Goal: Find specific page/section: Find specific page/section

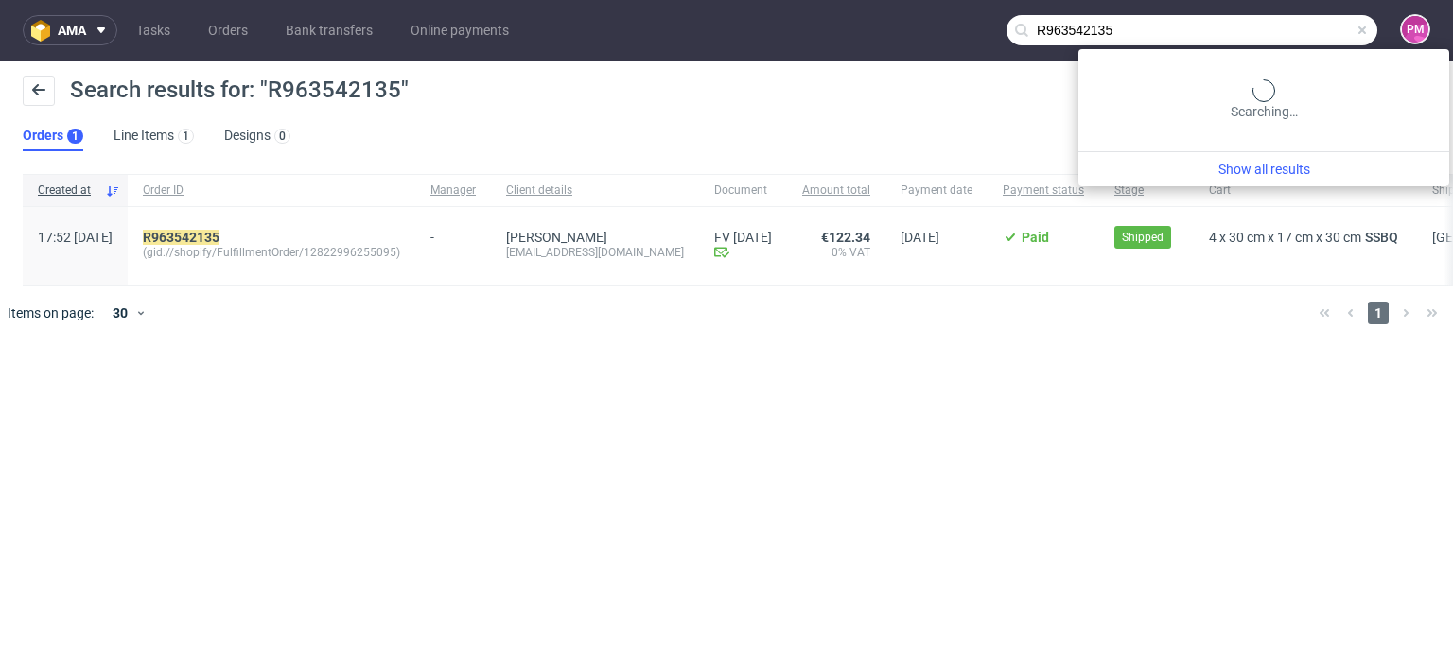
drag, startPoint x: 1350, startPoint y: 29, endPoint x: 1111, endPoint y: 42, distance: 239.6
click at [1120, 38] on input "R963542135" at bounding box center [1191, 30] width 371 height 30
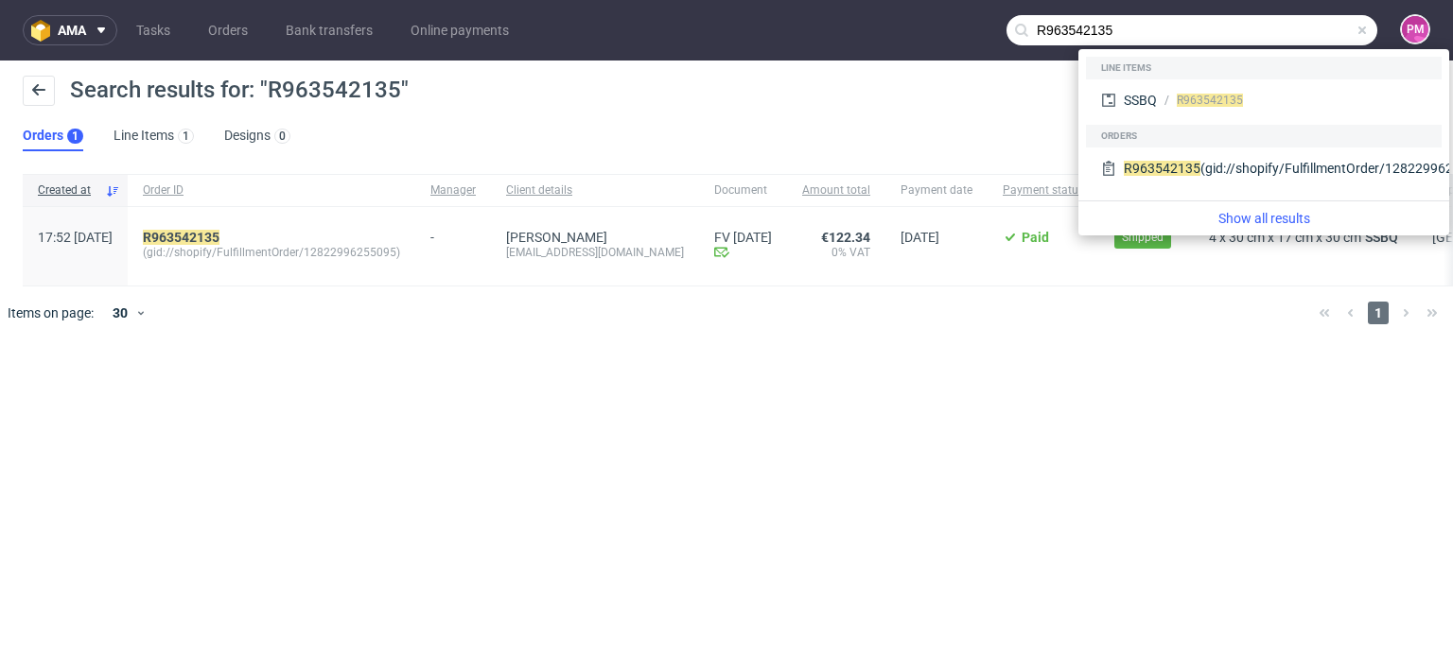
drag, startPoint x: 1034, startPoint y: 22, endPoint x: 833, endPoint y: 31, distance: 200.7
click at [849, 23] on nav "ama Tasks Orders Bank transfers Online payments R963542135 PM" at bounding box center [726, 30] width 1453 height 61
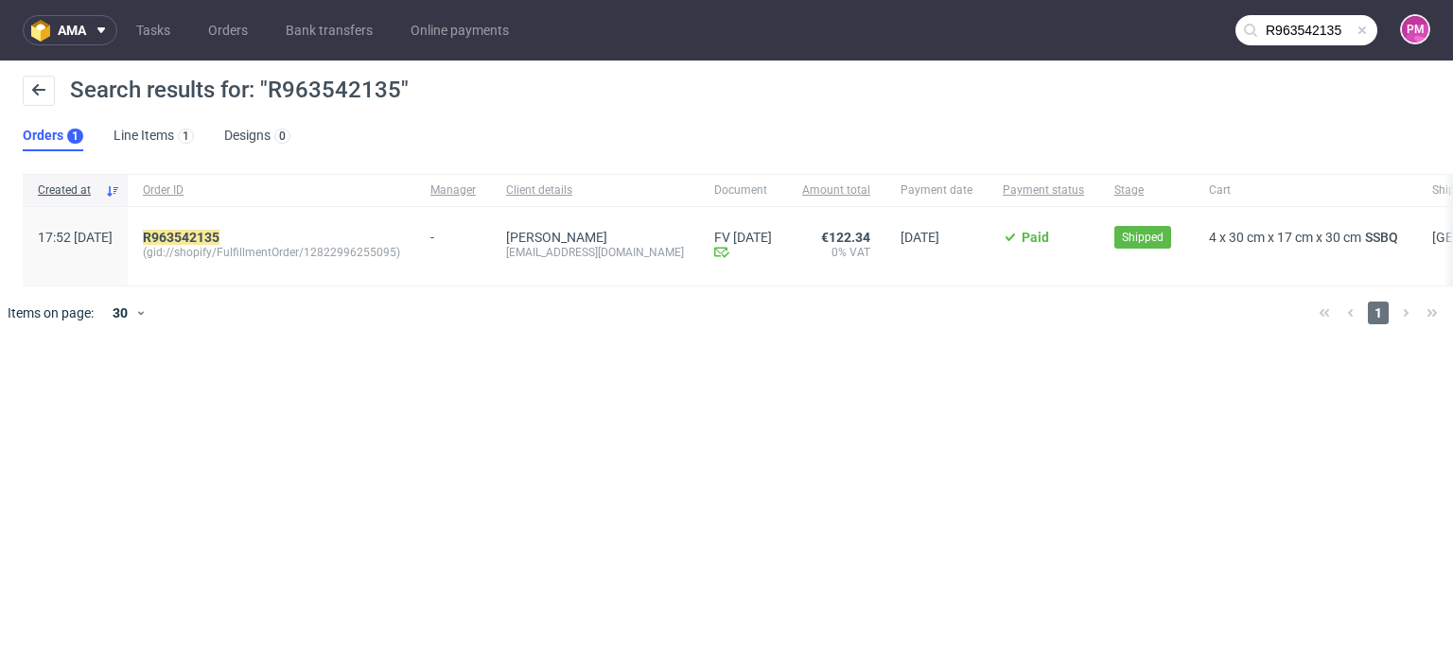
paste input "244670897"
type input "R244670897"
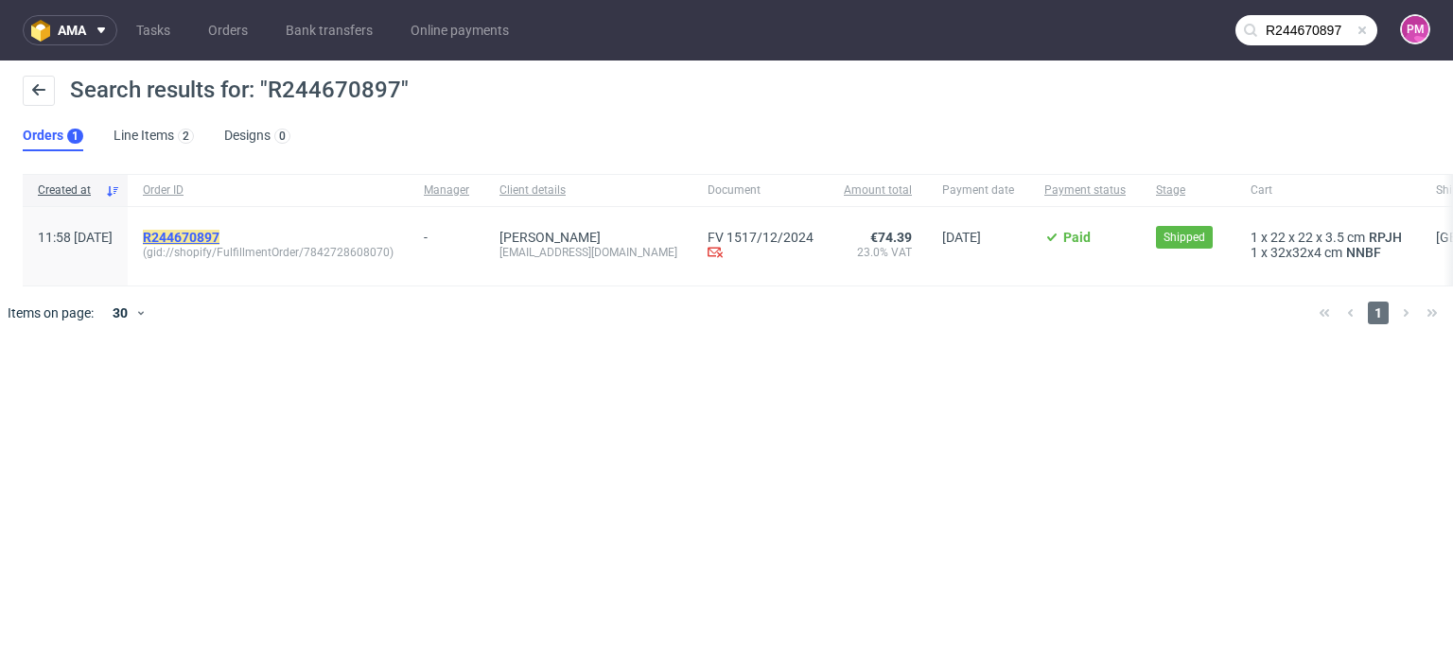
click at [219, 238] on mark "R244670897" at bounding box center [181, 237] width 77 height 15
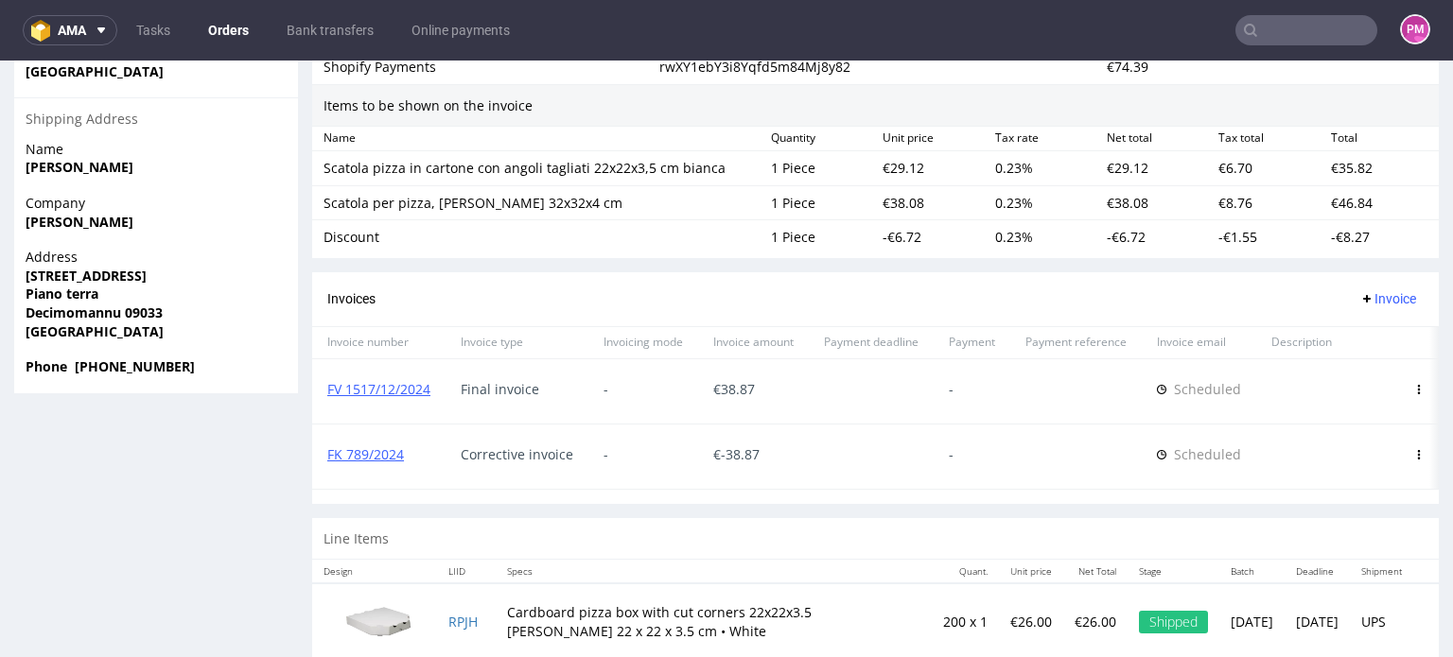
scroll to position [1418, 0]
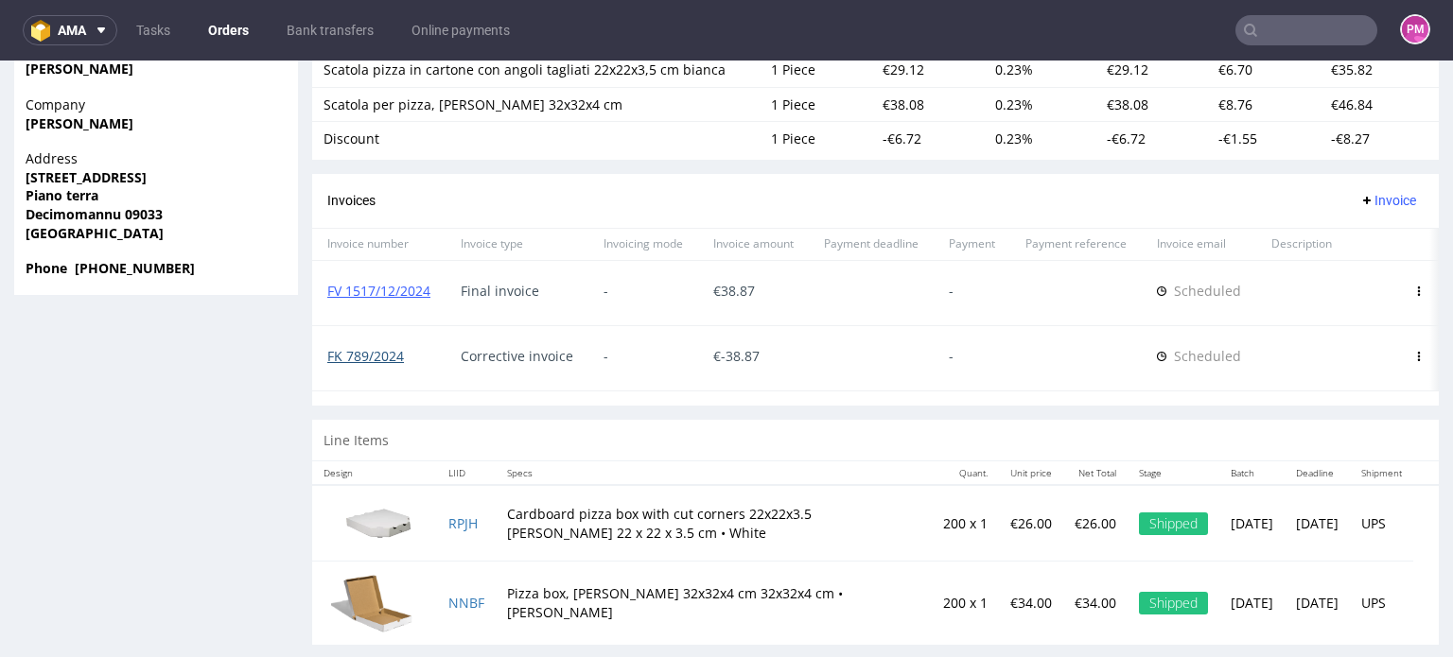
click at [379, 350] on link "FK 789/2024" at bounding box center [365, 356] width 77 height 18
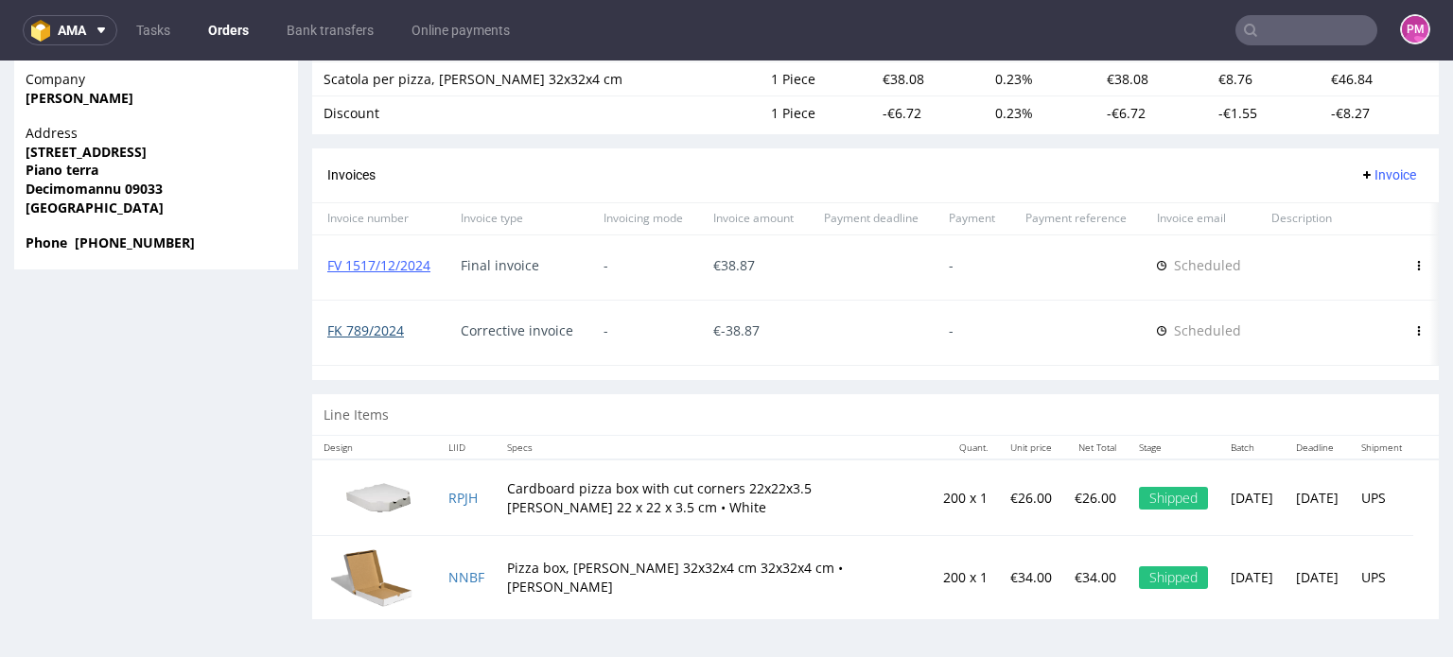
scroll to position [1453, 0]
drag, startPoint x: 410, startPoint y: 313, endPoint x: 318, endPoint y: 313, distance: 92.7
click at [318, 313] on div "FK 789/2024" at bounding box center [378, 333] width 133 height 64
copy link "FK 789/2024"
